Goal: Navigation & Orientation: Understand site structure

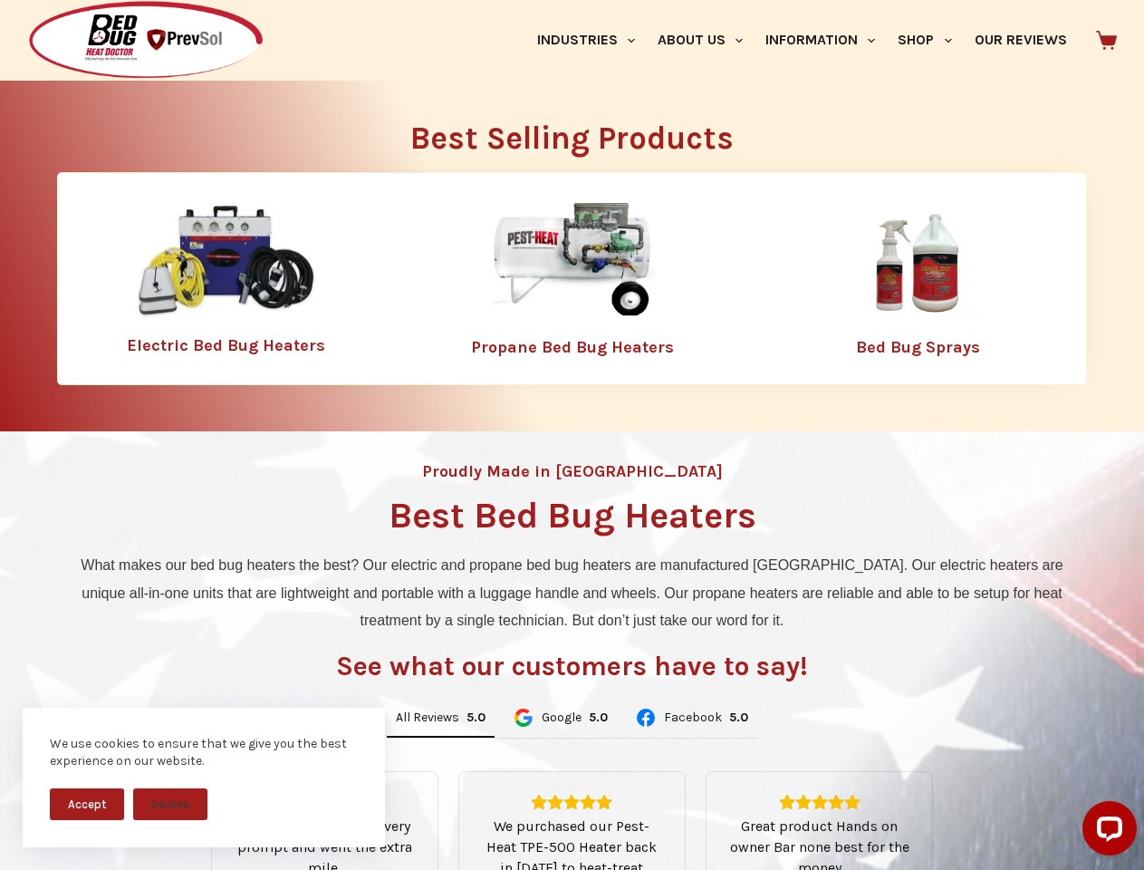
click at [572, 435] on div "Proudly Made in [GEOGRAPHIC_DATA] Best Bed Bug Heaters What makes our bed bug h…" at bounding box center [572, 775] width 1144 height 689
click at [87, 804] on button "Accept" at bounding box center [87, 804] width 74 height 32
click at [170, 804] on button "Decline" at bounding box center [170, 804] width 74 height 32
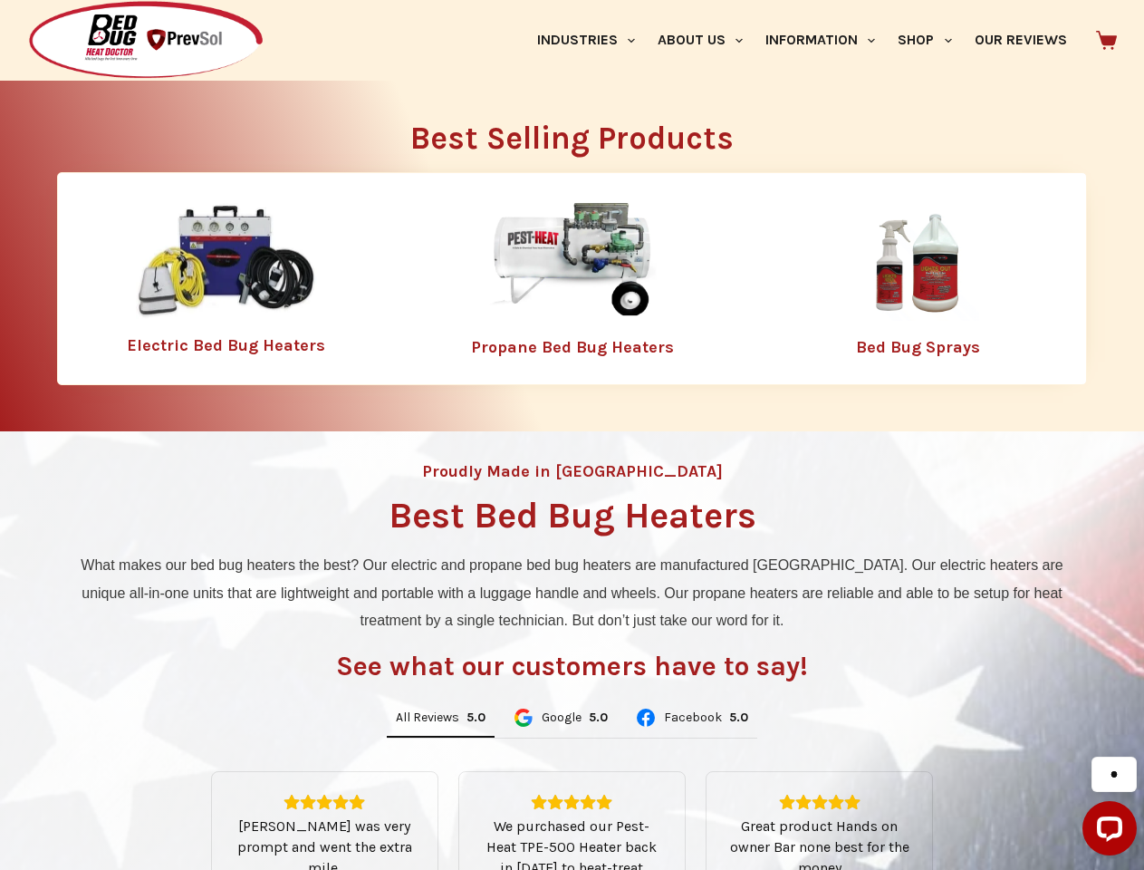
click at [593, 40] on link "Industries" at bounding box center [586, 40] width 121 height 81
click at [708, 40] on link "About Us" at bounding box center [700, 40] width 108 height 81
click at [828, 40] on link "Information" at bounding box center [821, 40] width 132 height 81
